Goal: Information Seeking & Learning: Learn about a topic

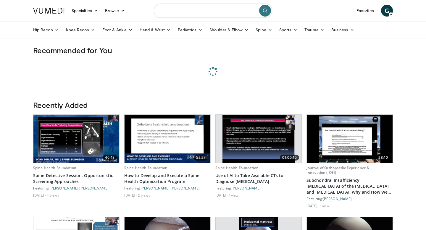
click at [198, 6] on input "Search topics, interventions" at bounding box center [213, 11] width 118 height 14
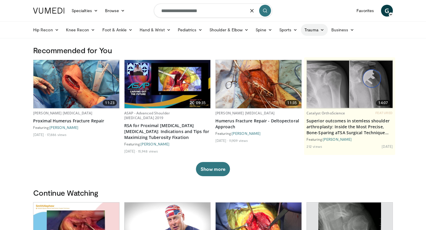
type input "**********"
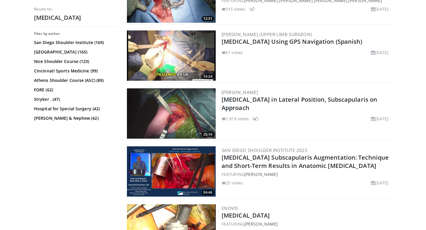
scroll to position [667, 0]
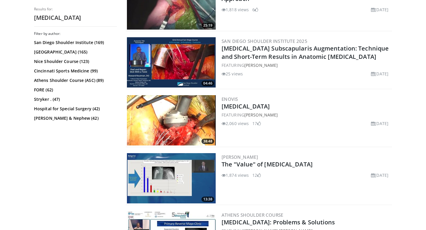
click at [174, 113] on img at bounding box center [171, 120] width 89 height 50
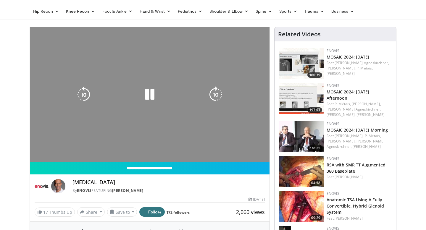
scroll to position [24, 0]
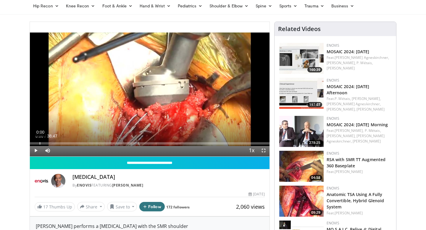
click at [40, 143] on div "0:00" at bounding box center [40, 143] width 1 height 2
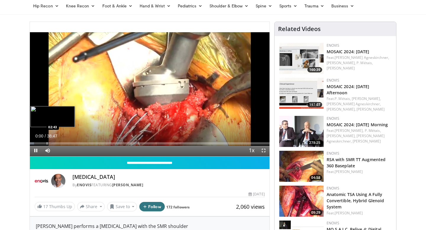
click at [47, 143] on div "Progress Bar" at bounding box center [47, 143] width 1 height 2
click at [265, 152] on span "Video Player" at bounding box center [264, 151] width 12 height 12
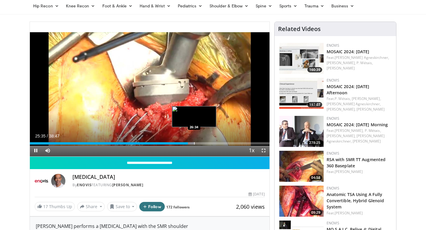
click at [194, 142] on div "Loaded : 68.61% 25:35 26:34" at bounding box center [150, 142] width 240 height 6
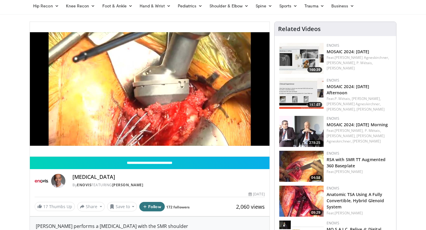
click at [210, 151] on div "Loaded : 68.81% 26:34 26:34" at bounding box center [150, 154] width 240 height 6
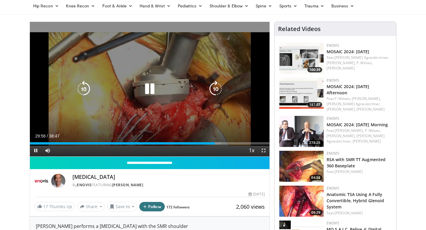
scroll to position [0, 0]
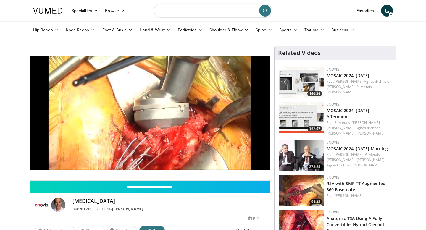
click at [192, 15] on input "Search topics, interventions" at bounding box center [213, 11] width 118 height 14
type input "**********"
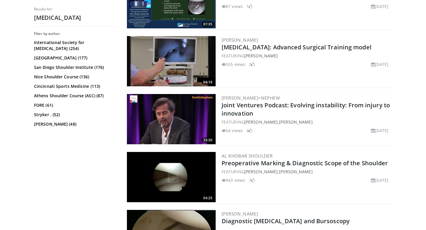
scroll to position [475, 0]
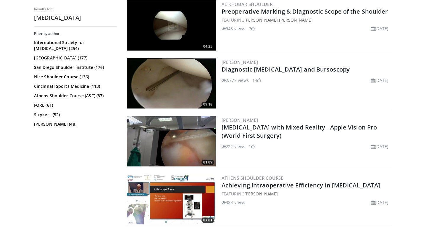
click at [177, 81] on img at bounding box center [171, 83] width 89 height 50
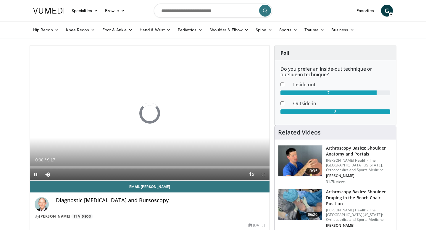
click at [56, 169] on div "Current Time 0:00 / Duration 9:17 Pause Skip Backward Skip Forward Mute Loaded …" at bounding box center [150, 175] width 240 height 12
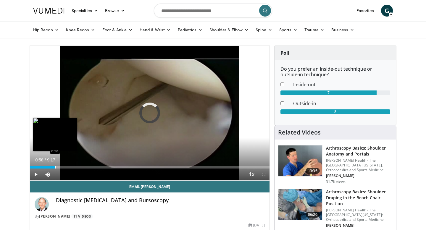
click at [55, 166] on div "Progress Bar" at bounding box center [55, 167] width 1 height 2
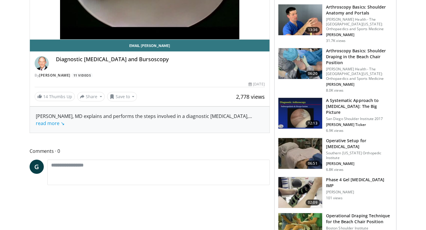
scroll to position [142, 0]
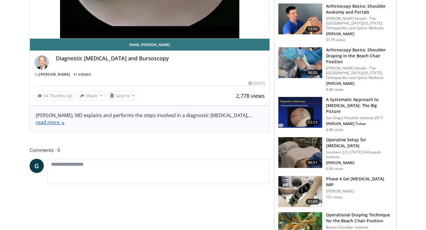
click at [51, 126] on link "read more ↘" at bounding box center [50, 122] width 29 height 7
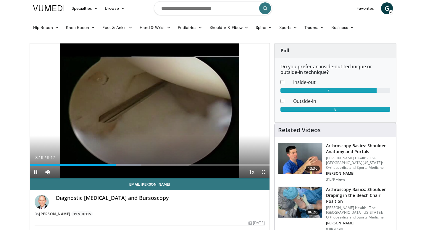
scroll to position [0, 0]
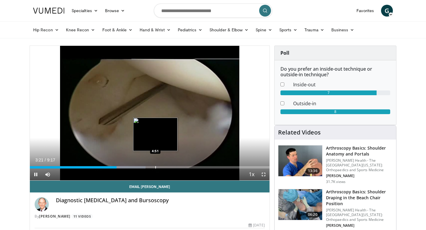
click at [155, 165] on div "Loaded : 48.32% 3:22 4:51" at bounding box center [150, 166] width 240 height 6
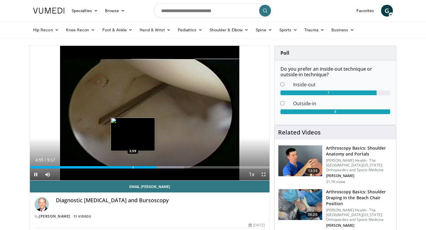
click at [133, 168] on div "Progress Bar" at bounding box center [133, 167] width 1 height 2
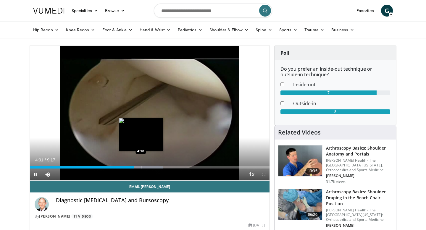
click at [141, 168] on div "Progress Bar" at bounding box center [141, 167] width 1 height 2
click at [147, 168] on div "Progress Bar" at bounding box center [147, 167] width 1 height 2
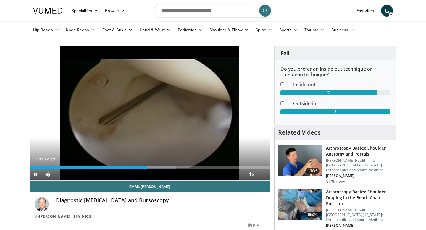
click at [152, 169] on video-js "**********" at bounding box center [150, 113] width 240 height 135
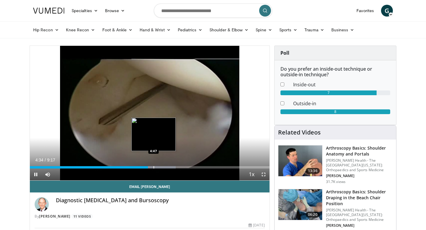
click at [153, 168] on div "Progress Bar" at bounding box center [153, 167] width 1 height 2
click at [157, 168] on div "Progress Bar" at bounding box center [157, 167] width 1 height 2
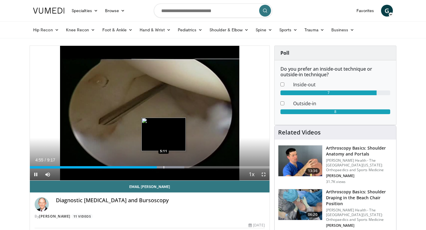
click at [164, 168] on div "Loaded : 64.43% 4:55 5:11" at bounding box center [150, 167] width 240 height 2
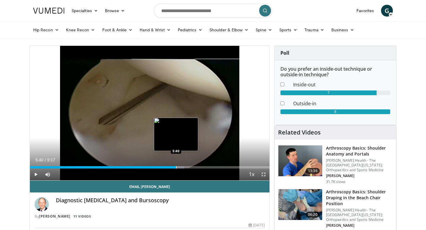
click at [176, 168] on div "Progress Bar" at bounding box center [176, 167] width 1 height 2
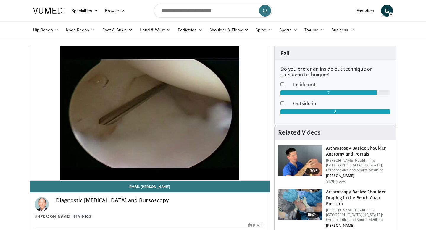
click at [297, 151] on img at bounding box center [300, 160] width 44 height 31
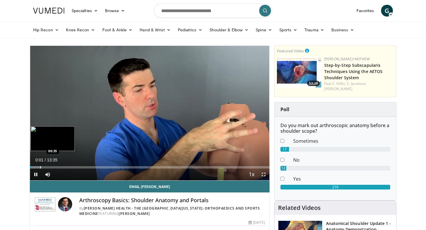
click at [40, 167] on div "Progress Bar" at bounding box center [40, 167] width 1 height 2
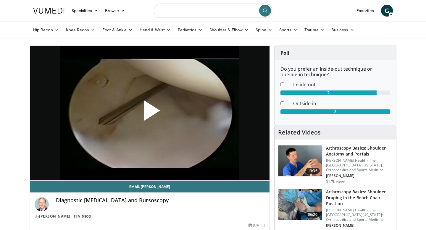
click at [180, 9] on input "Search topics, interventions" at bounding box center [213, 11] width 118 height 14
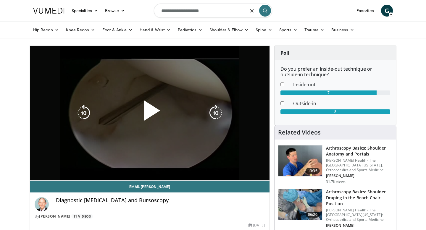
type input "**********"
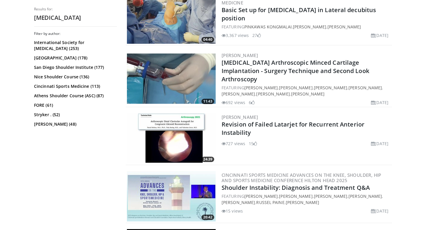
scroll to position [913, 0]
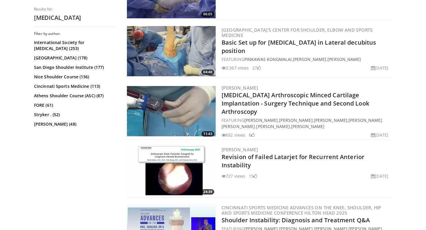
click at [175, 54] on img at bounding box center [171, 51] width 89 height 50
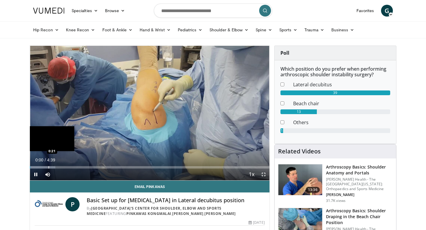
click at [48, 166] on div "Progress Bar" at bounding box center [48, 167] width 1 height 2
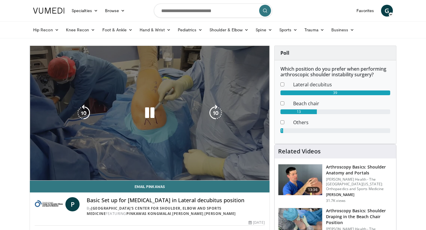
click at [59, 167] on div "10 seconds Tap to unmute" at bounding box center [150, 113] width 240 height 135
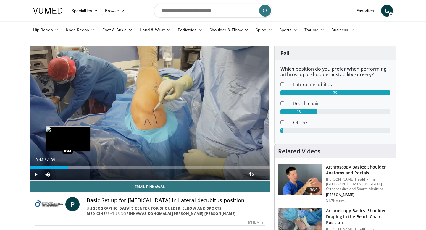
click at [68, 167] on div "Progress Bar" at bounding box center [68, 167] width 1 height 2
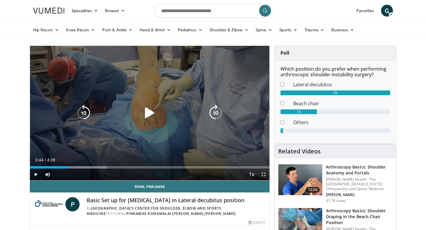
click at [117, 145] on div "10 seconds Tap to unmute" at bounding box center [150, 113] width 240 height 135
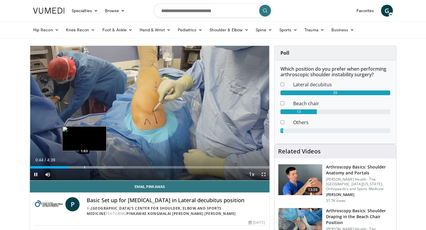
click at [85, 166] on div "Progress Bar" at bounding box center [84, 167] width 1 height 2
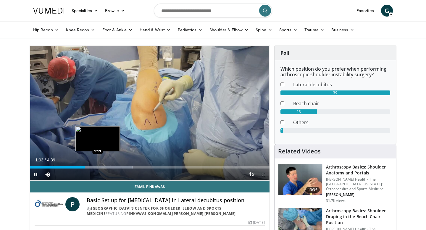
click at [98, 166] on div "Progress Bar" at bounding box center [98, 167] width 1 height 2
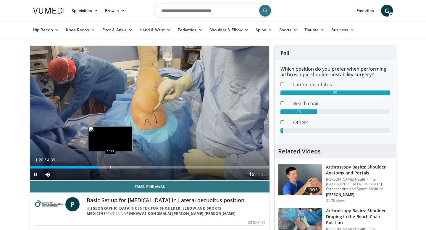
click at [110, 166] on div "Progress Bar" at bounding box center [110, 167] width 1 height 2
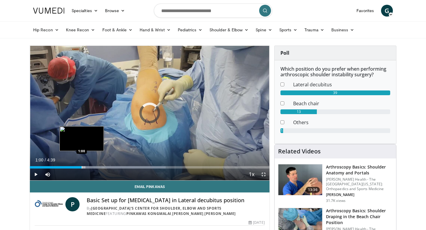
click at [82, 166] on div "Loaded : 56.68% 1:35 1:00" at bounding box center [150, 166] width 240 height 6
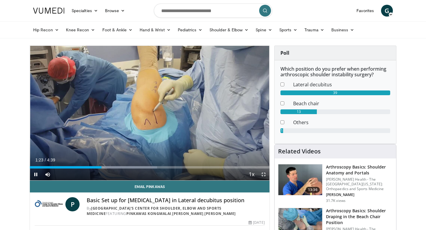
click at [113, 169] on div "Current Time 1:23 / Duration 4:39 Pause Skip Backward Skip Forward Mute Loaded …" at bounding box center [150, 175] width 240 height 12
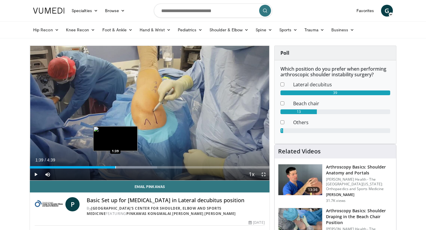
click at [115, 168] on div "Loaded : 53.14% 1:39 1:39" at bounding box center [150, 167] width 240 height 2
click at [127, 166] on div "Progress Bar" at bounding box center [127, 167] width 1 height 2
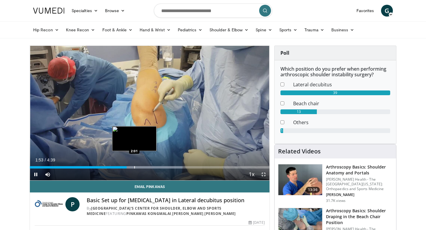
click at [134, 166] on div "Progress Bar" at bounding box center [134, 167] width 1 height 2
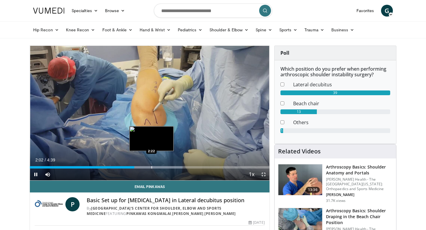
click at [152, 166] on div "Progress Bar" at bounding box center [151, 167] width 1 height 2
click at [148, 167] on div "Progress Bar" at bounding box center [148, 167] width 1 height 2
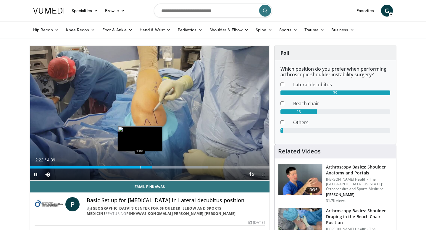
click at [140, 168] on div "Progress Bar" at bounding box center [140, 167] width 1 height 2
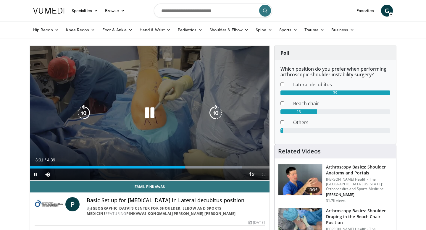
click at [256, 61] on div "10 seconds Tap to unmute" at bounding box center [150, 113] width 240 height 135
